Goal: Book appointment/travel/reservation

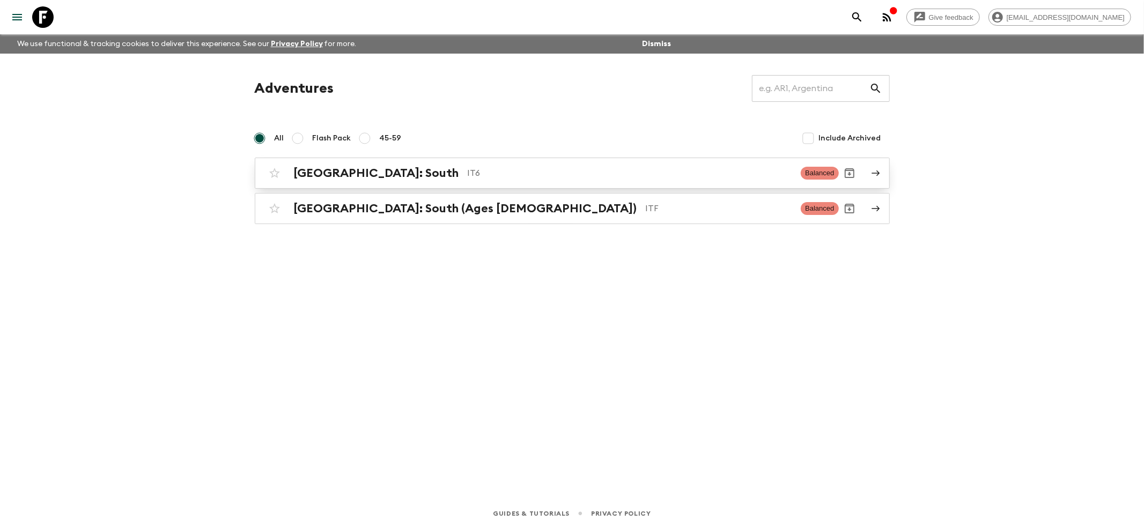
click at [307, 174] on h2 "[GEOGRAPHIC_DATA]: South" at bounding box center [376, 173] width 165 height 14
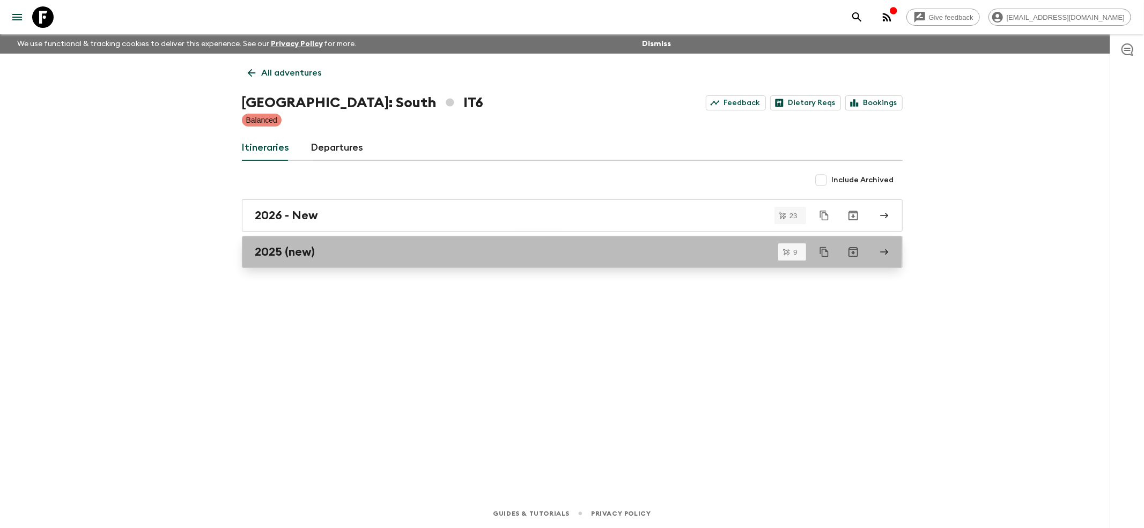
click at [278, 245] on link "2025 (new)" at bounding box center [572, 252] width 661 height 32
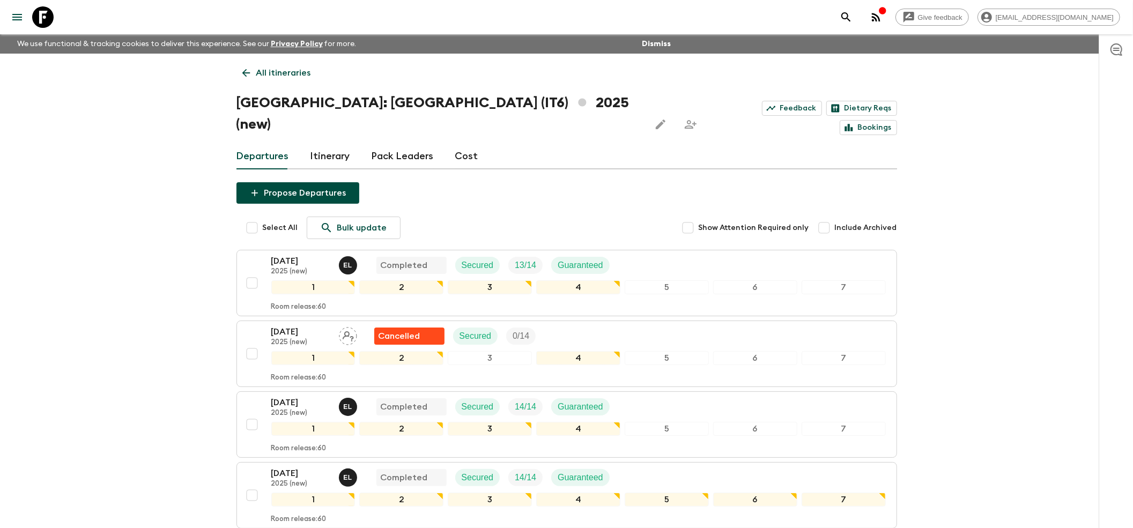
click at [254, 69] on link "All itineraries" at bounding box center [277, 72] width 80 height 21
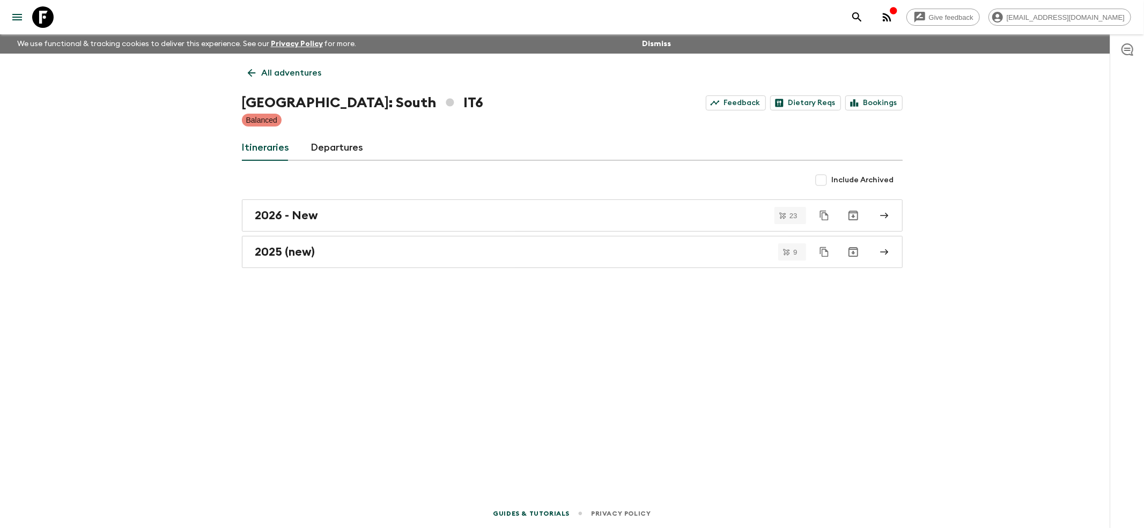
click at [535, 510] on link "Guides & Tutorials" at bounding box center [531, 514] width 77 height 12
